Goal: Transaction & Acquisition: Purchase product/service

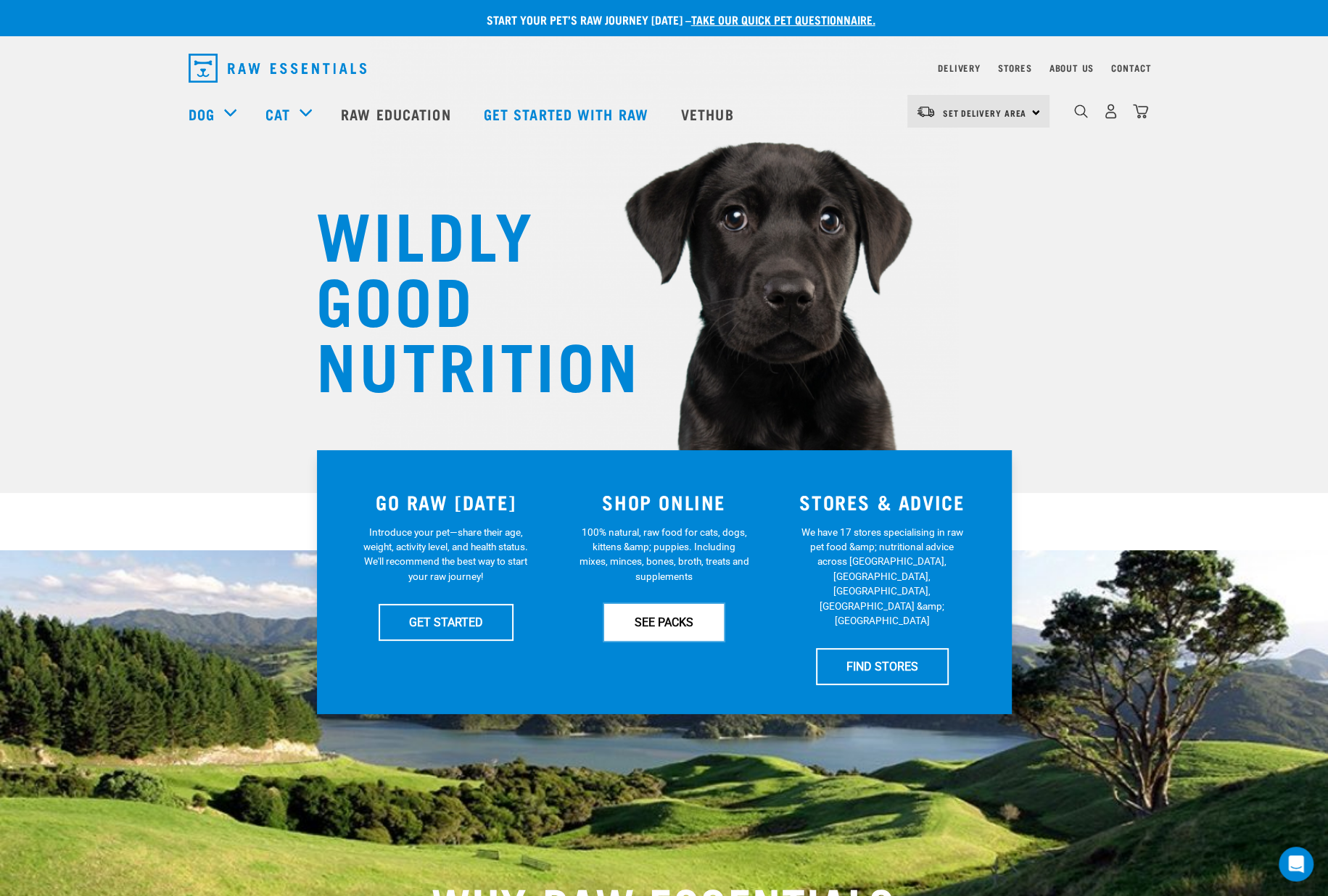
click at [659, 621] on link "SEE PACKS" at bounding box center [664, 621] width 120 height 37
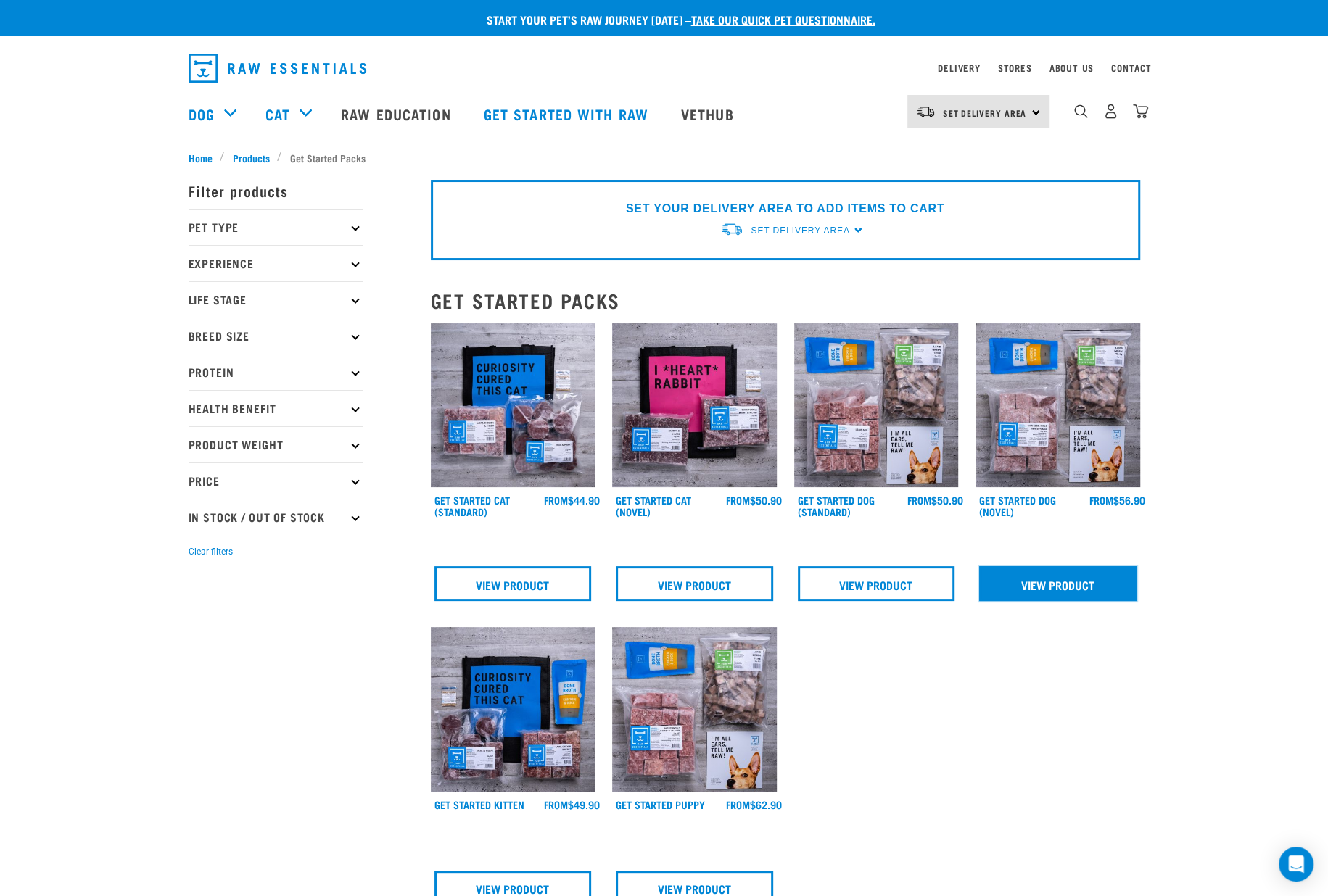
click at [1049, 584] on link "View Product" at bounding box center [1057, 583] width 157 height 35
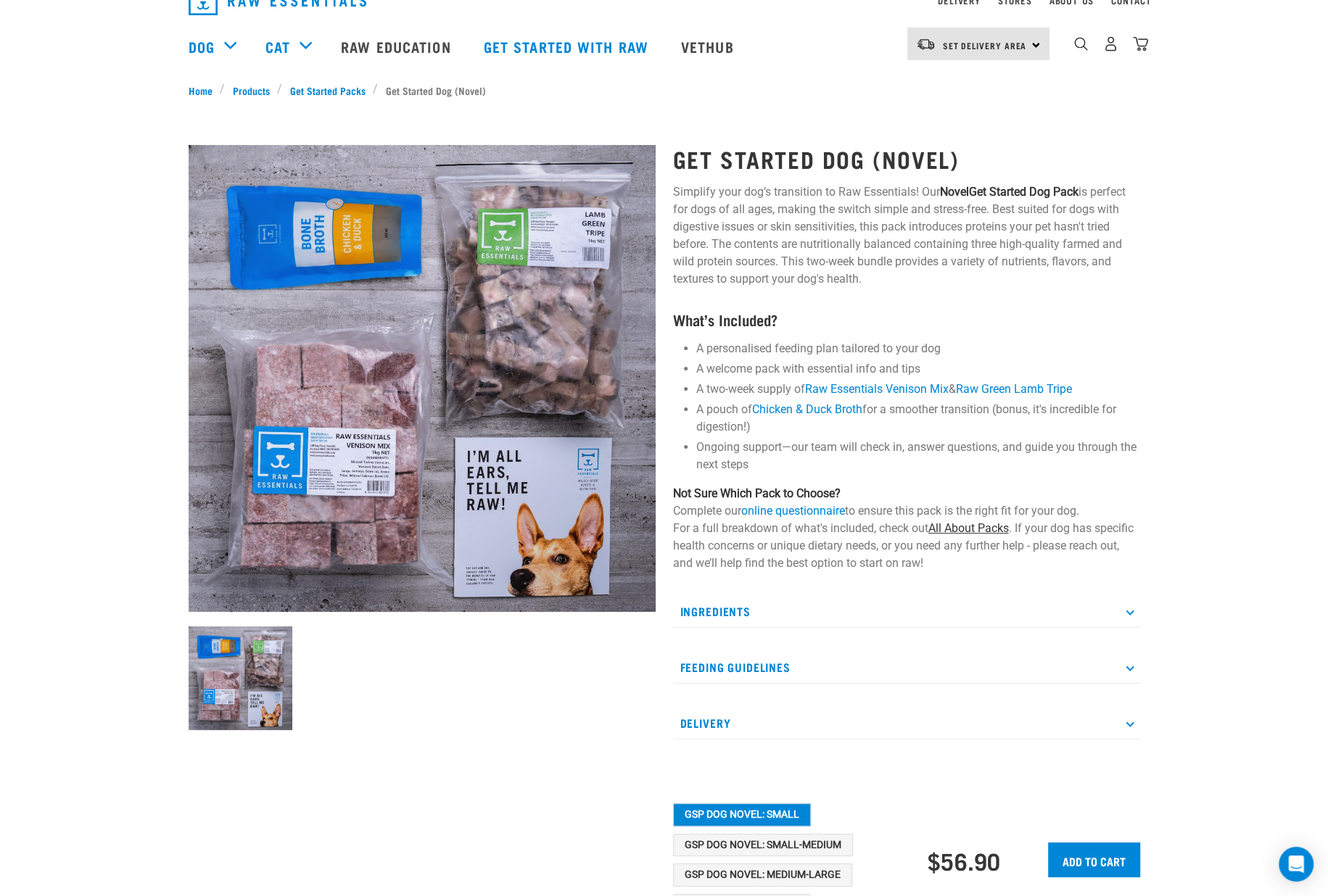
scroll to position [181, 0]
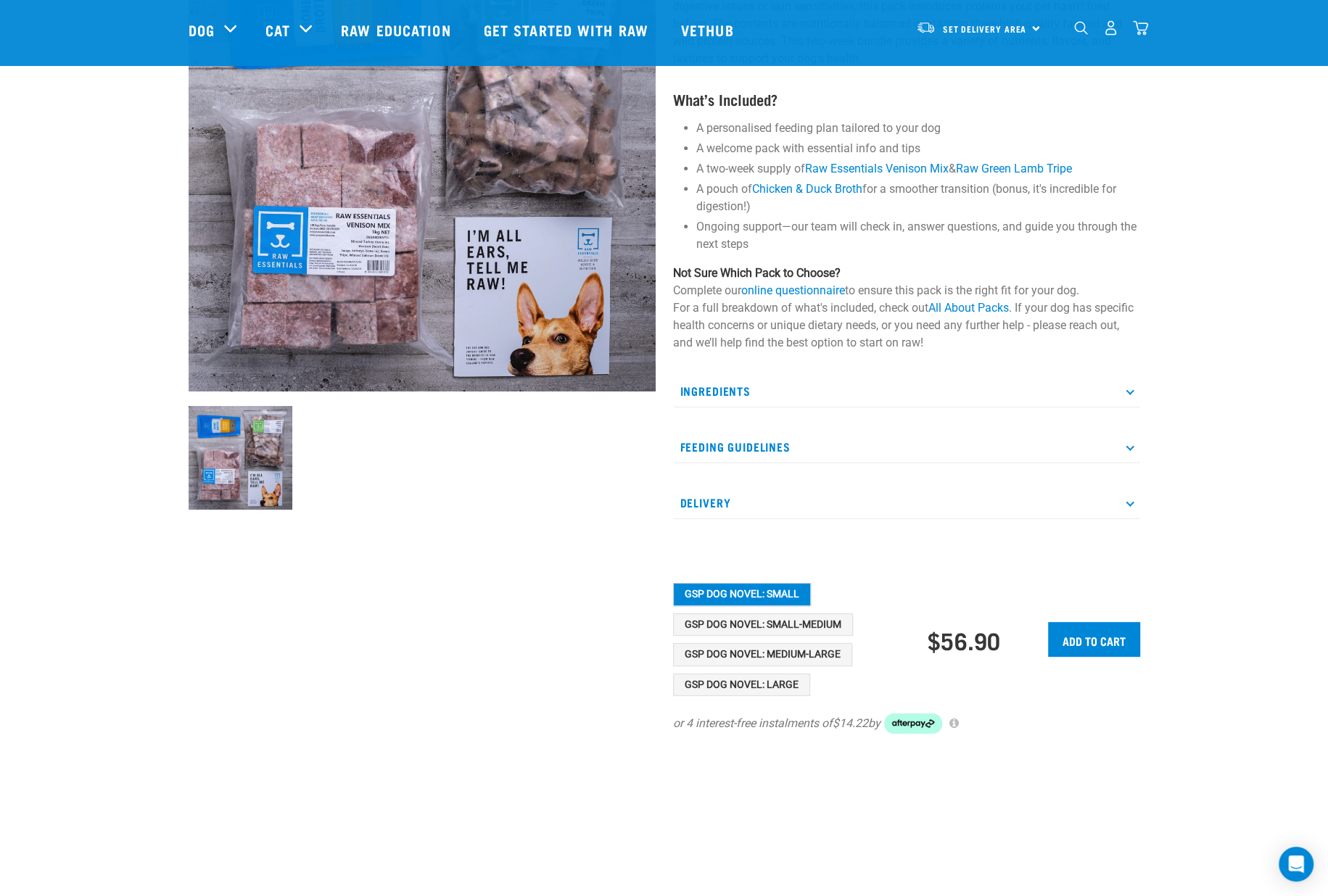
click at [718, 386] on p "Ingredients" at bounding box center [906, 390] width 467 height 33
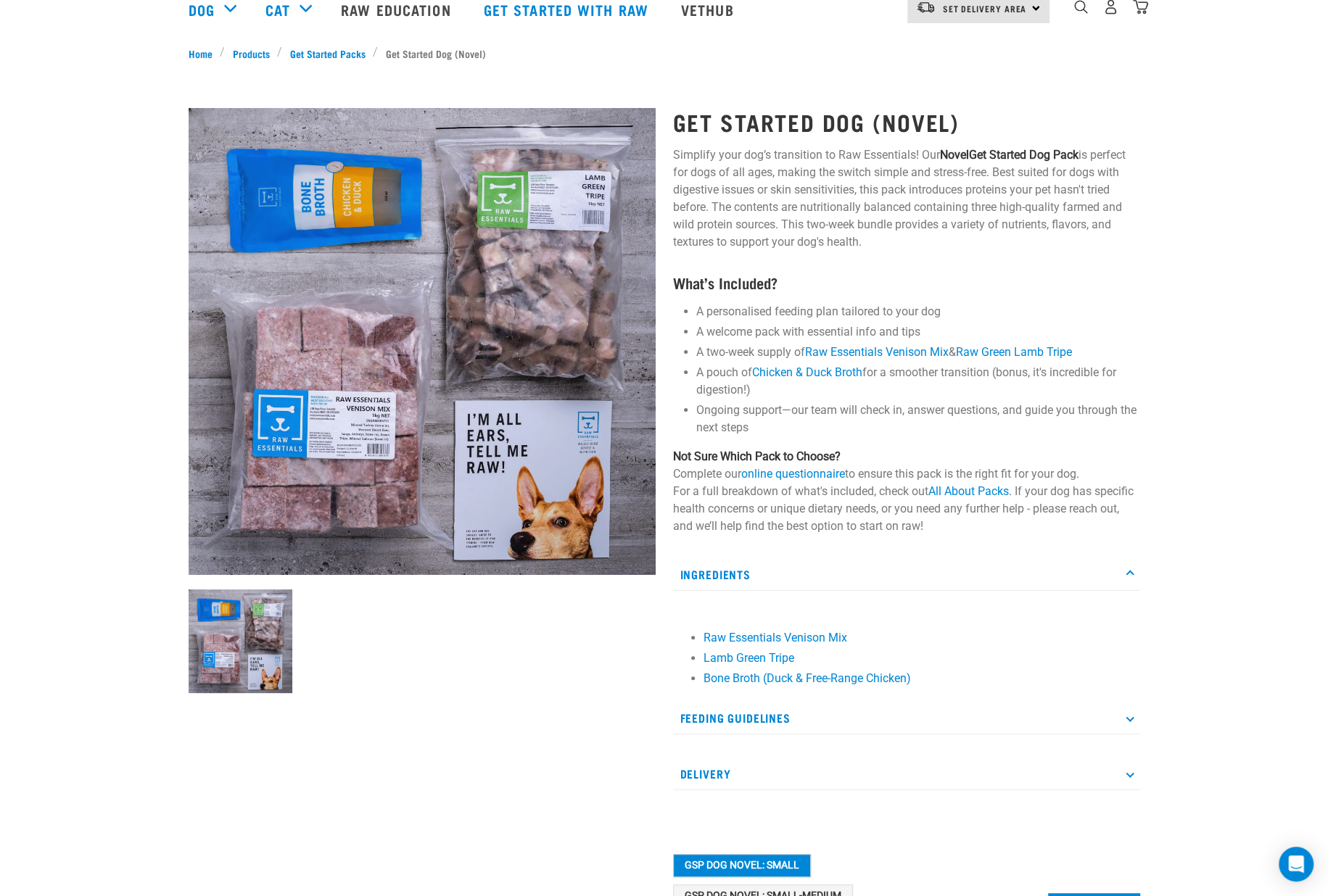
scroll to position [0, 0]
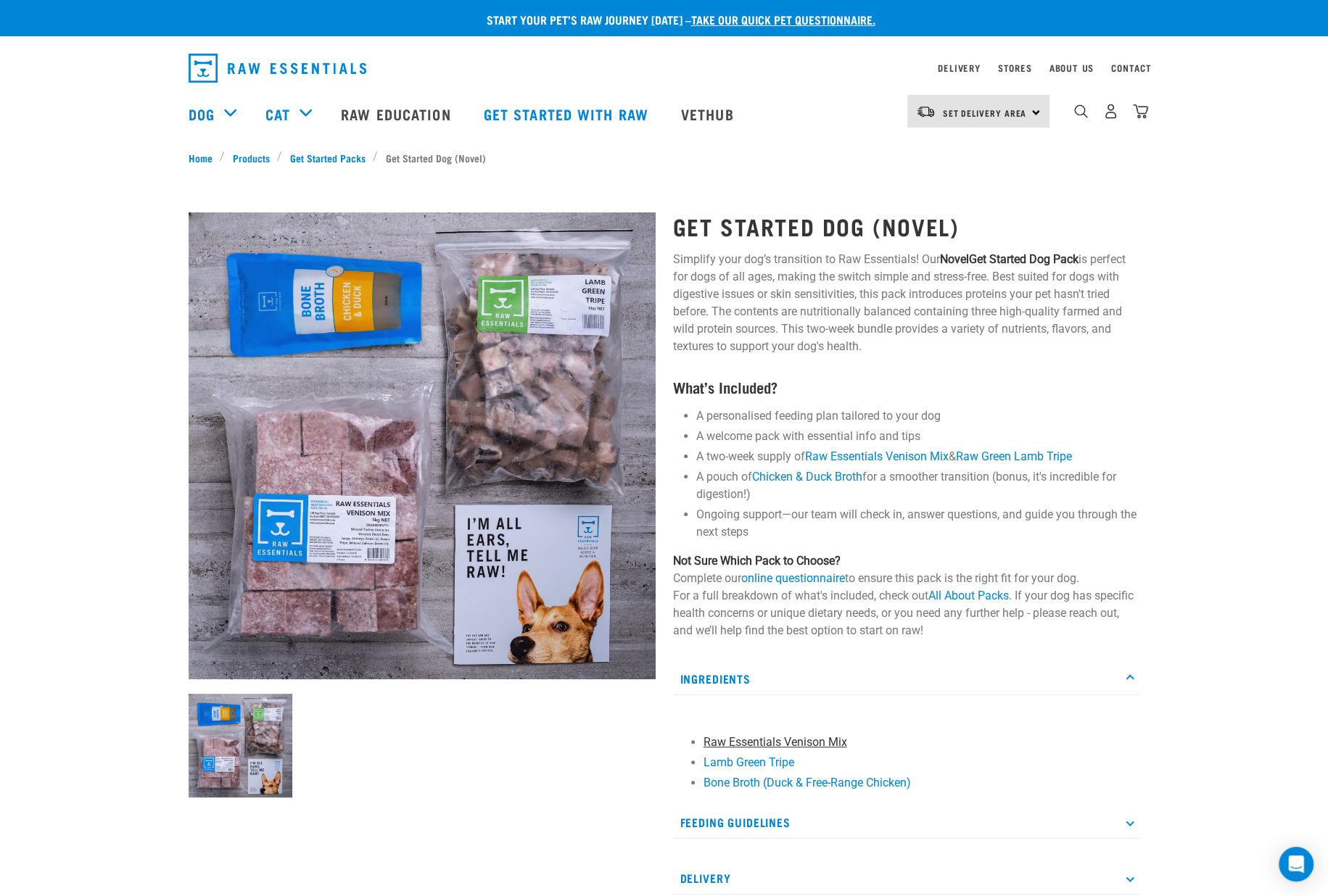
click at [787, 739] on link "Raw Essentials Venison Mix" at bounding box center [775, 741] width 144 height 13
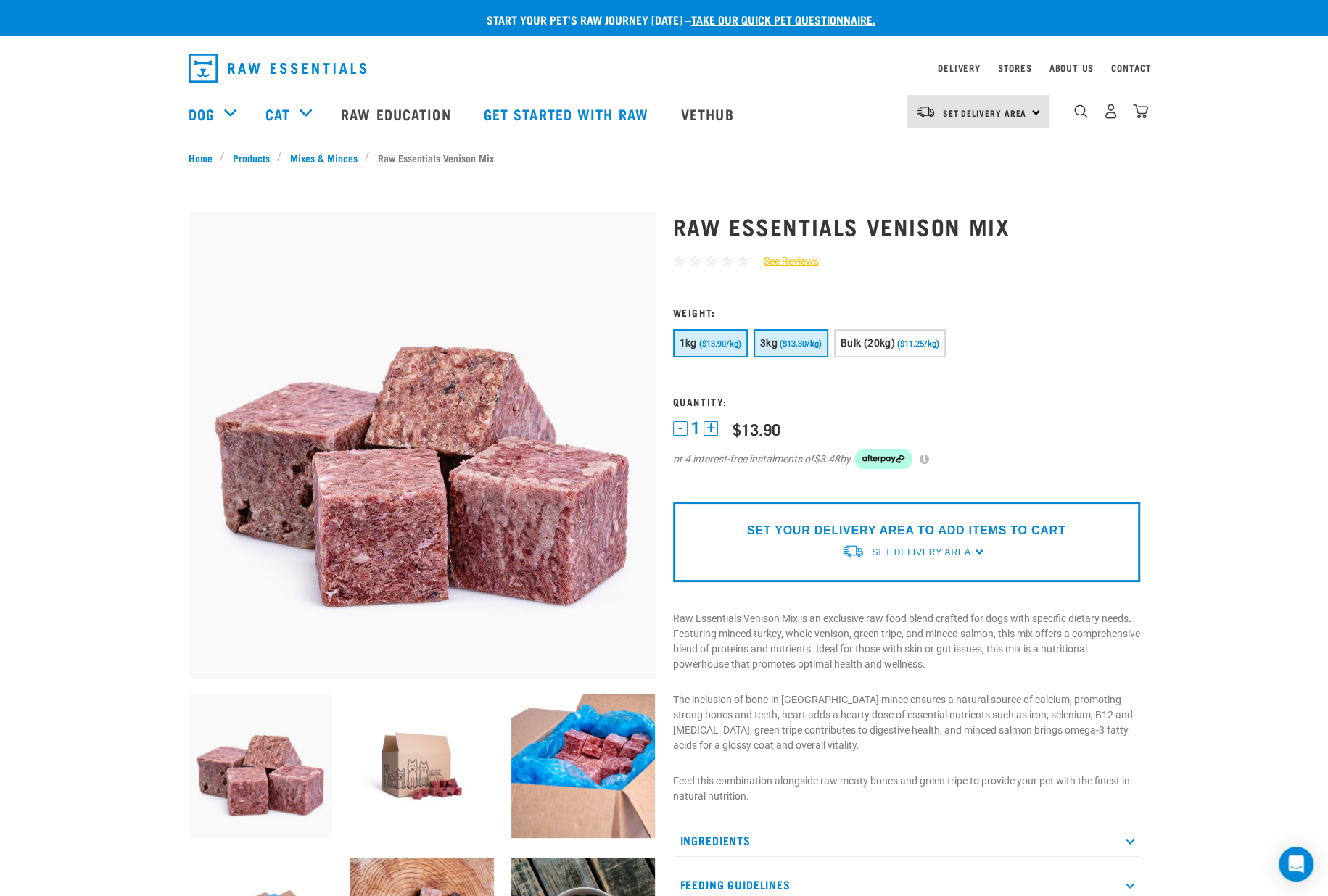
click at [790, 339] on span "($13.30/kg)" at bounding box center [800, 343] width 42 height 10
